Goal: Task Accomplishment & Management: Use online tool/utility

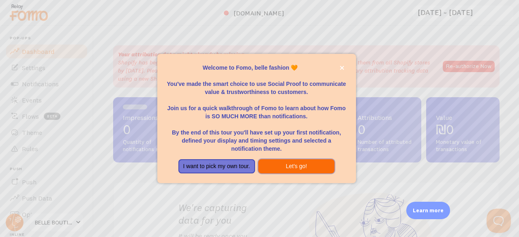
click at [315, 162] on button "Let's go!" at bounding box center [296, 166] width 77 height 15
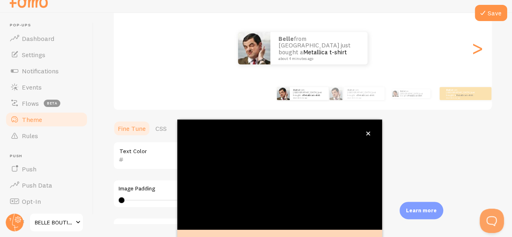
scroll to position [99, 0]
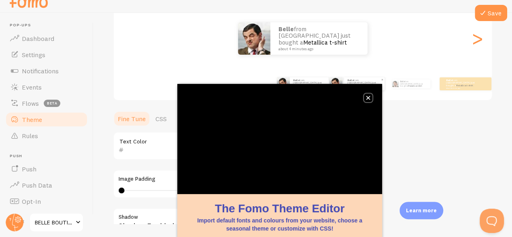
click at [372, 100] on button "close," at bounding box center [368, 98] width 9 height 9
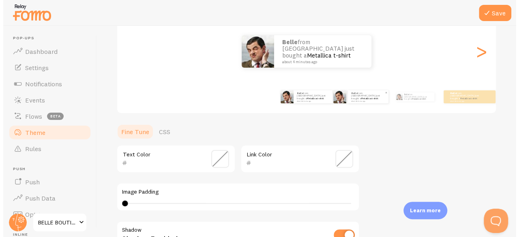
scroll to position [0, 0]
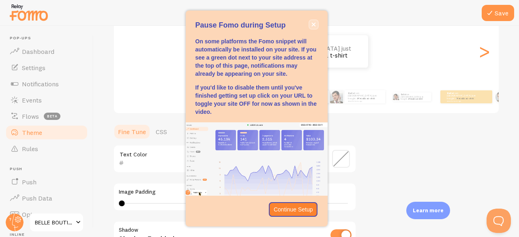
click at [314, 25] on icon "close," at bounding box center [313, 24] width 4 height 4
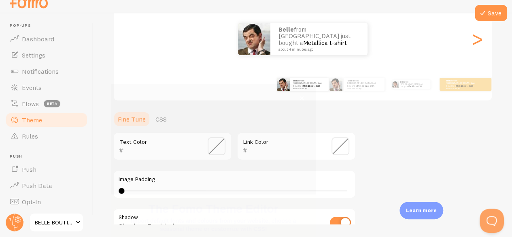
scroll to position [13, 0]
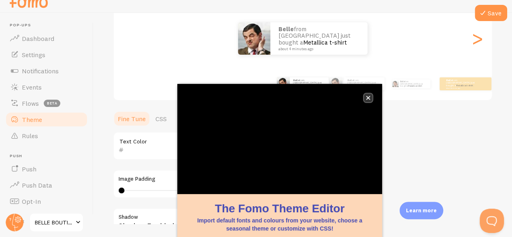
click at [365, 96] on button "close," at bounding box center [368, 98] width 9 height 9
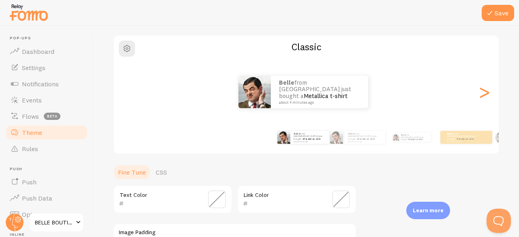
scroll to position [0, 0]
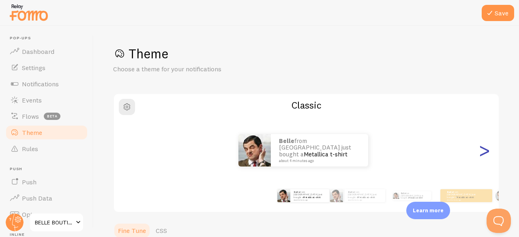
click at [479, 151] on div ">" at bounding box center [484, 150] width 10 height 58
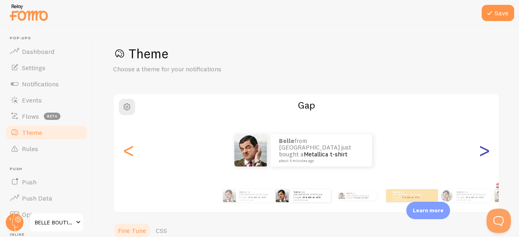
click at [479, 151] on div ">" at bounding box center [484, 150] width 10 height 58
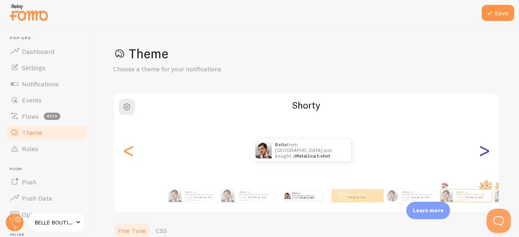
click at [479, 151] on div ">" at bounding box center [484, 150] width 10 height 58
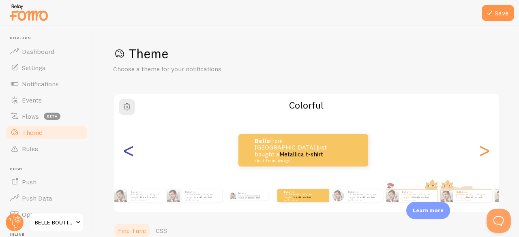
click at [129, 158] on div "<" at bounding box center [129, 150] width 10 height 58
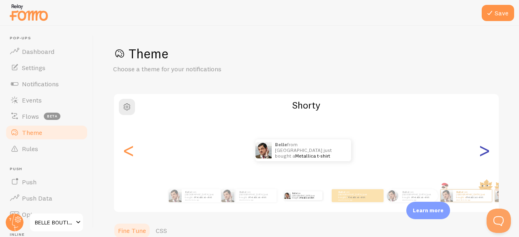
click at [479, 154] on div ">" at bounding box center [484, 150] width 10 height 58
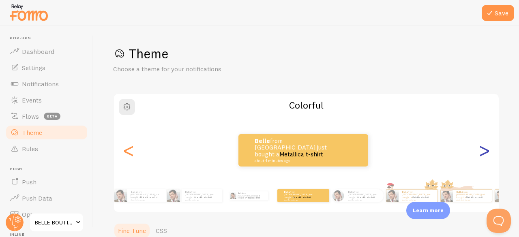
click at [479, 154] on div ">" at bounding box center [484, 150] width 10 height 58
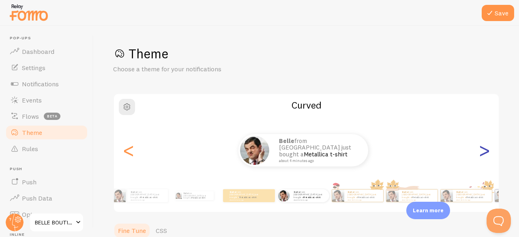
click at [479, 154] on div ">" at bounding box center [484, 150] width 10 height 58
type input "0"
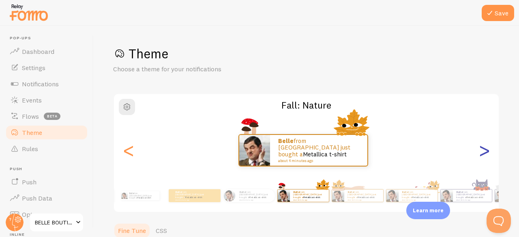
click at [479, 154] on div ">" at bounding box center [484, 150] width 10 height 58
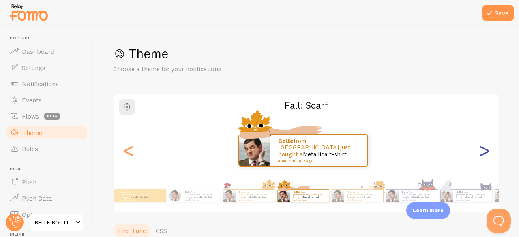
click at [479, 154] on div ">" at bounding box center [484, 150] width 10 height 58
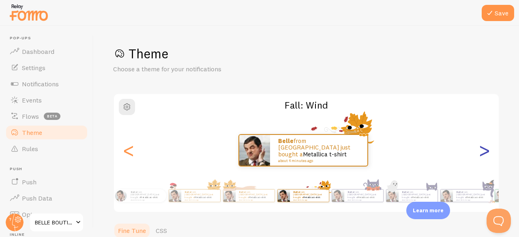
click at [479, 154] on div ">" at bounding box center [484, 150] width 10 height 58
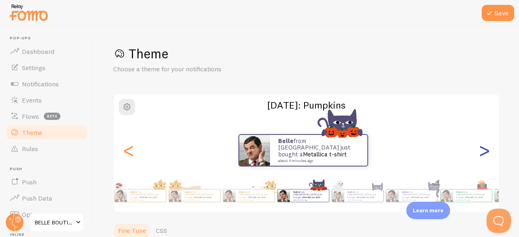
click at [479, 154] on div ">" at bounding box center [484, 150] width 10 height 58
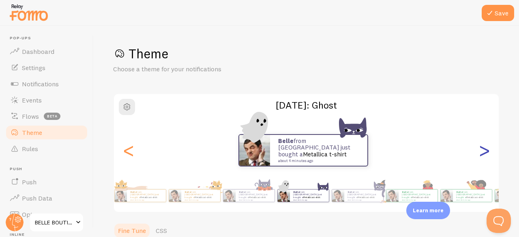
click at [479, 154] on div ">" at bounding box center [484, 150] width 10 height 58
